Goal: Navigation & Orientation: Find specific page/section

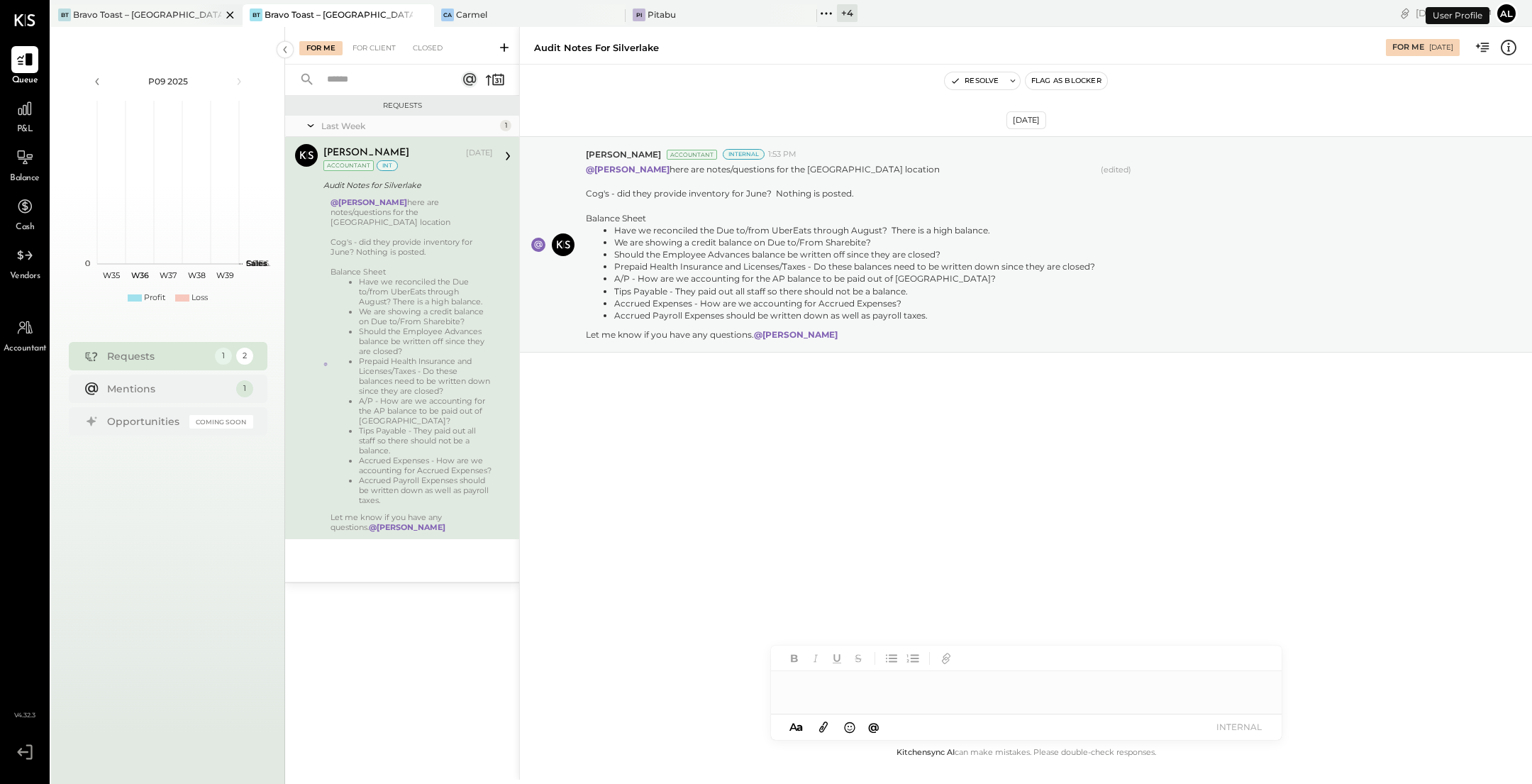
click at [164, 16] on div "Bravo Toast – [GEOGRAPHIC_DATA]" at bounding box center [147, 14] width 149 height 12
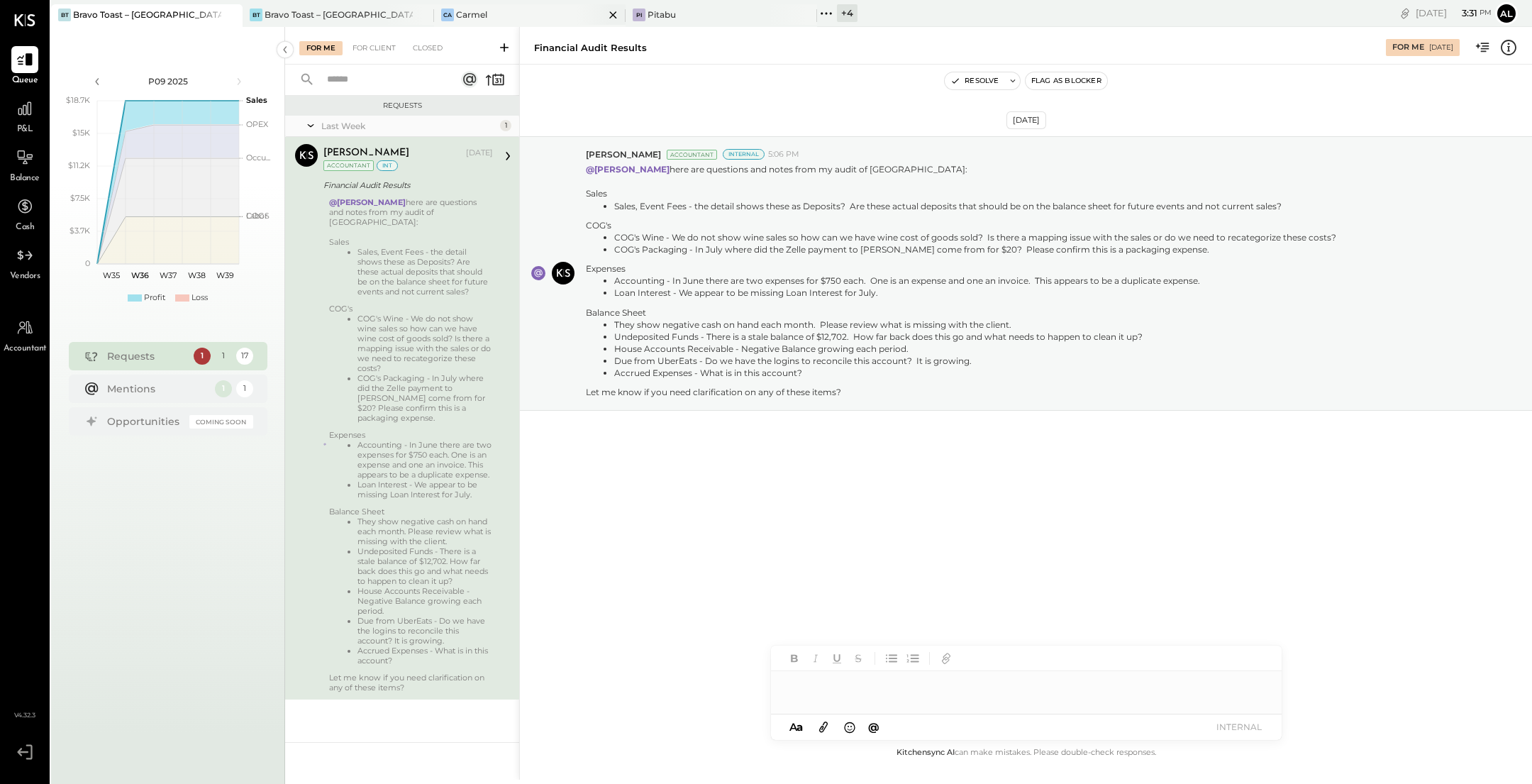
click at [556, 15] on div "Ca Carmel" at bounding box center [519, 14] width 170 height 13
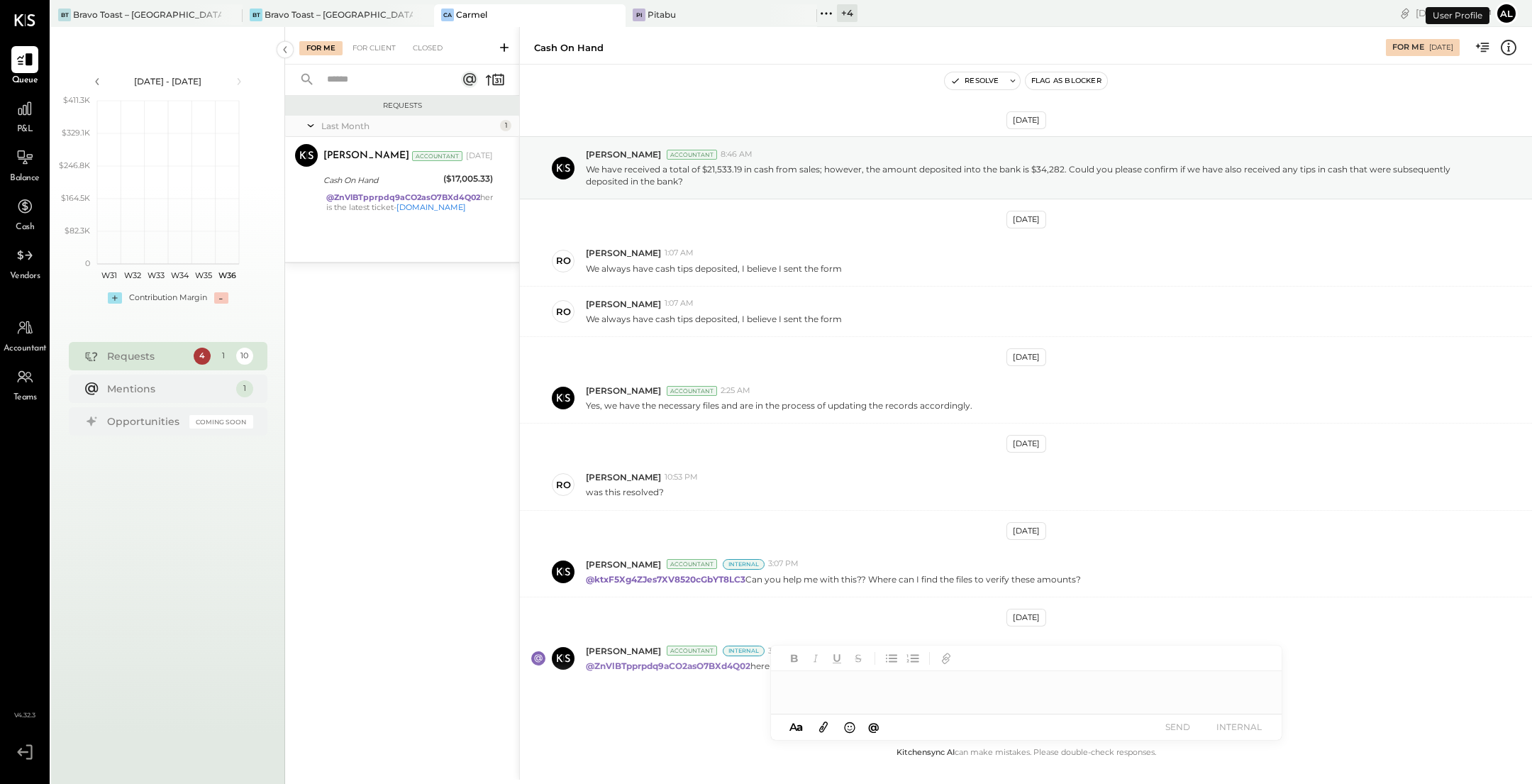
scroll to position [41, 0]
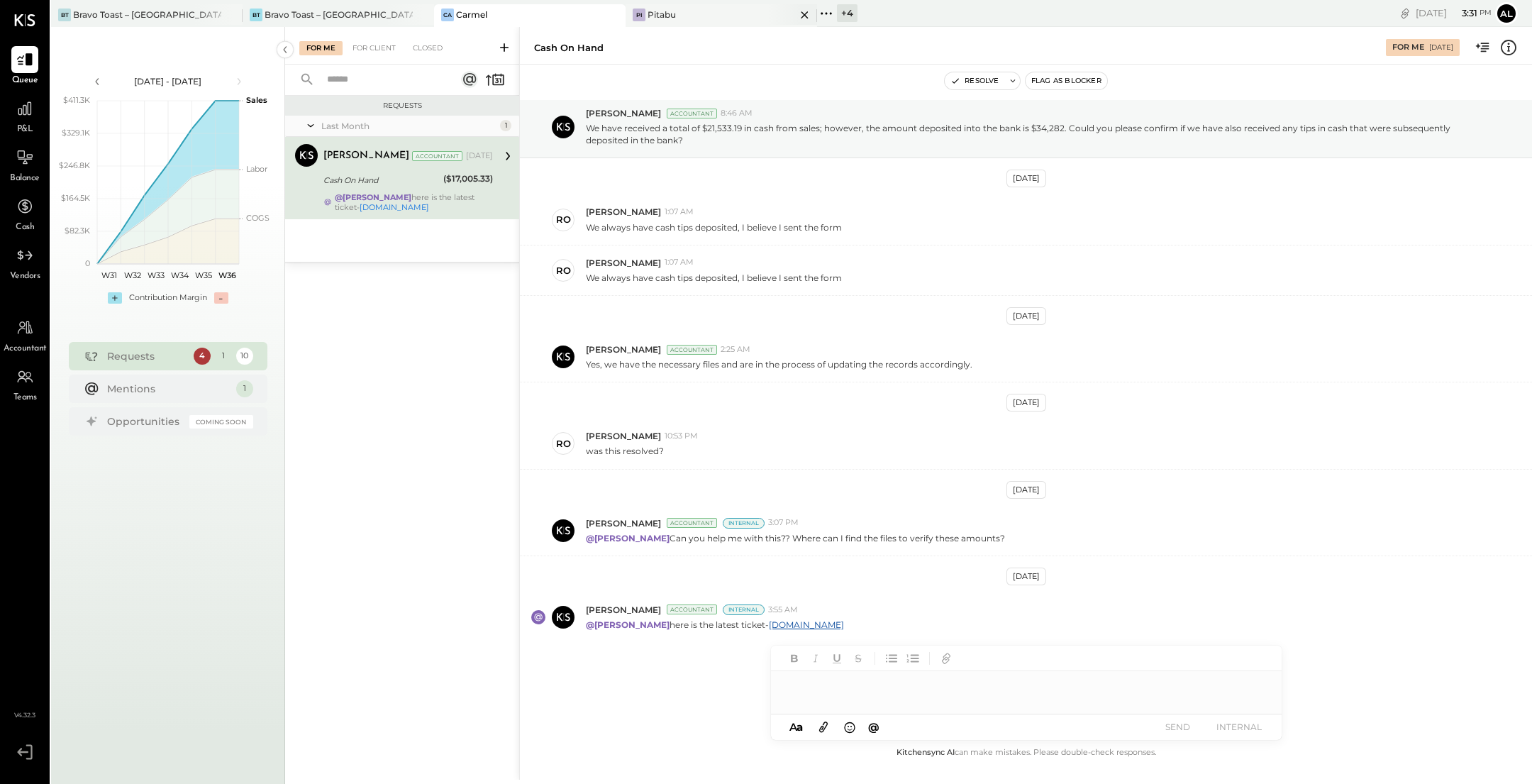
click at [698, 15] on div "Pi Pitabu" at bounding box center [710, 14] width 170 height 13
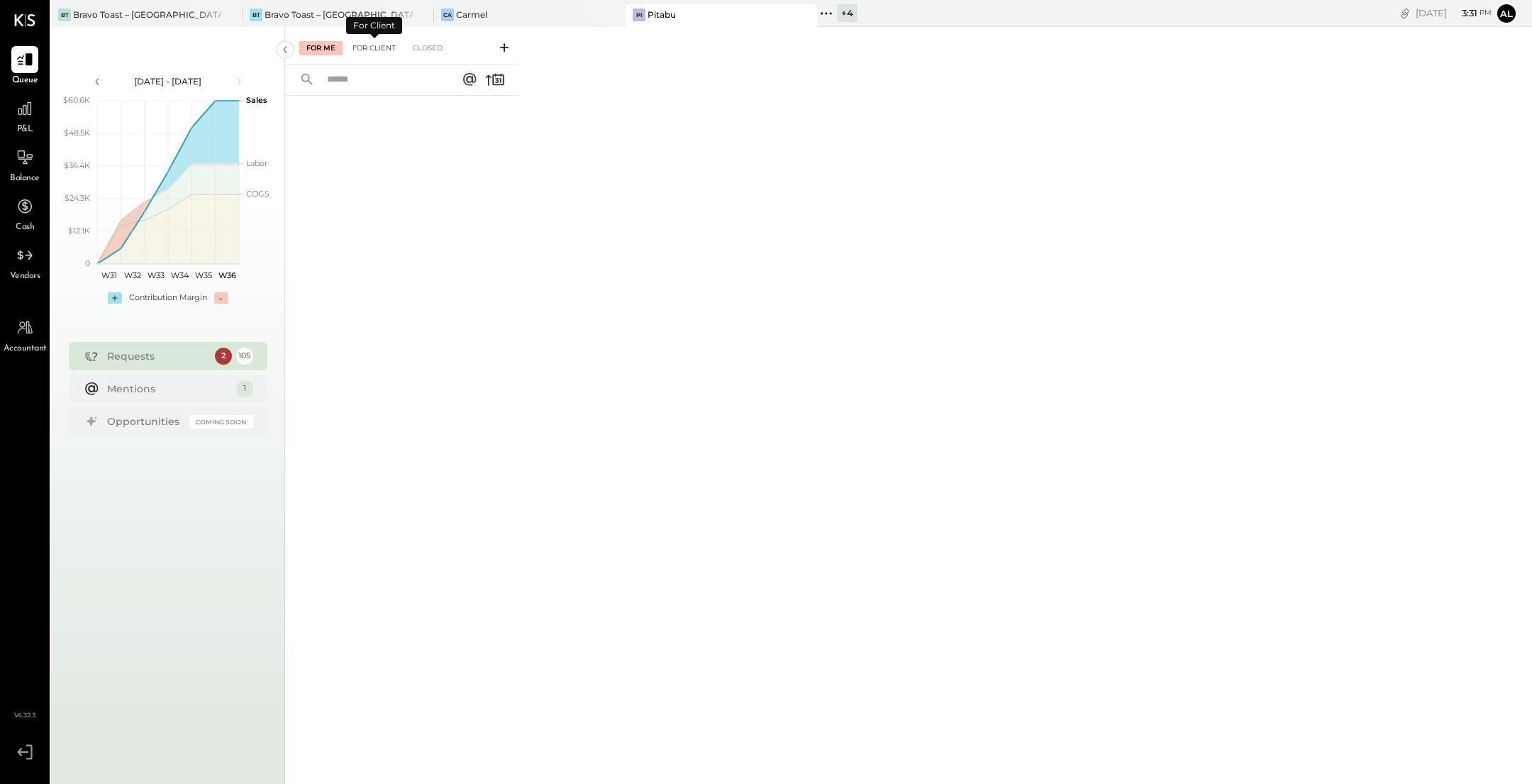
click at [375, 54] on div "For Client" at bounding box center [375, 48] width 58 height 14
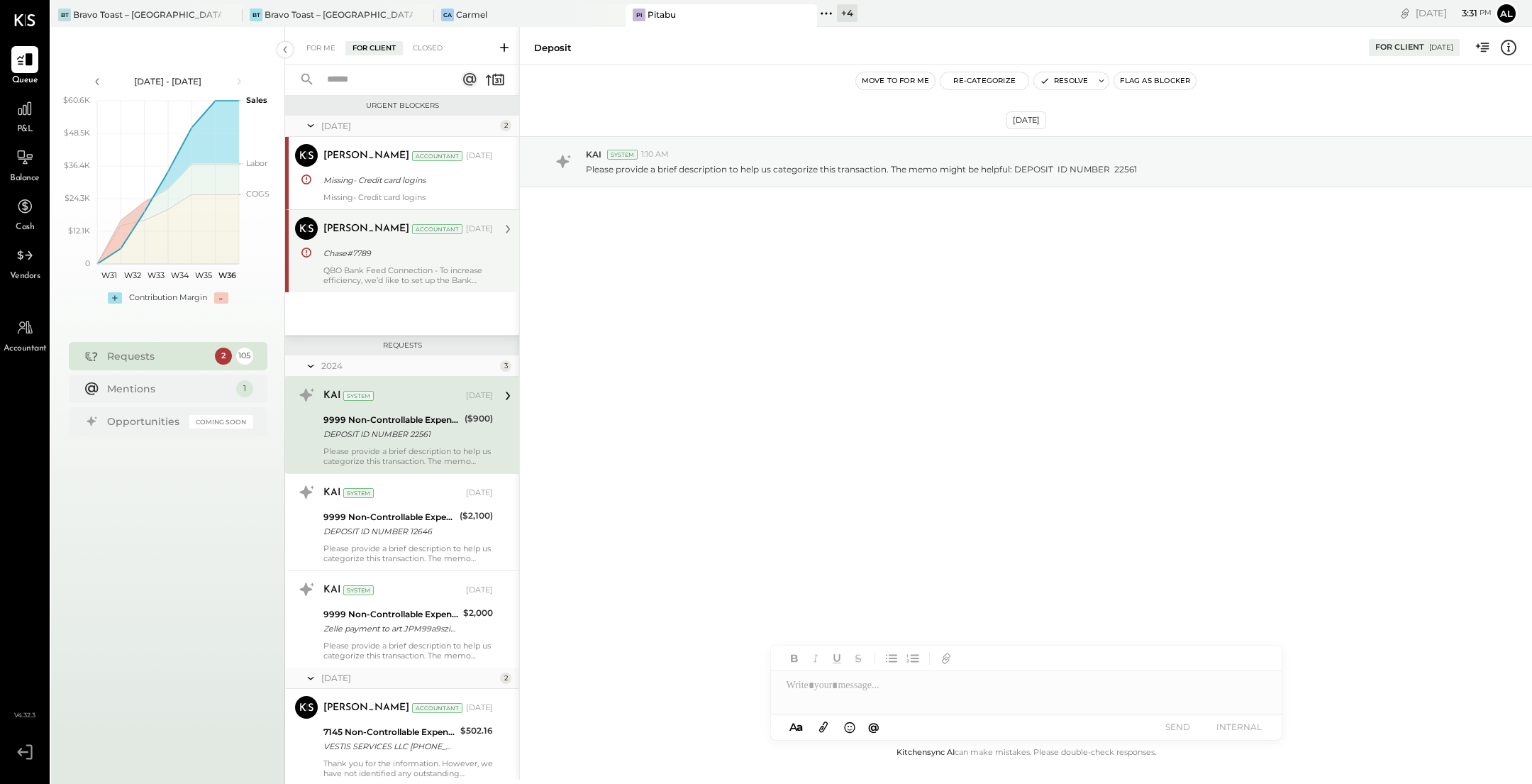
click at [421, 257] on div "Chase#7789" at bounding box center [406, 253] width 166 height 14
